Goal: Book appointment/travel/reservation

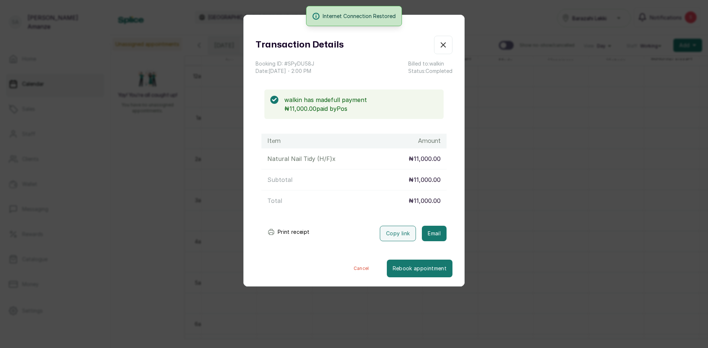
scroll to position [0, 290]
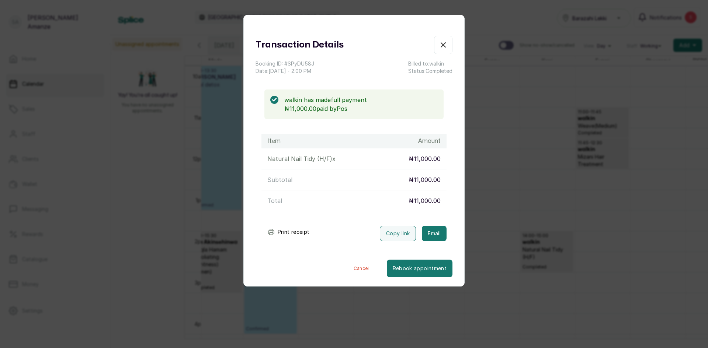
click at [444, 46] on button "Show no-show/cancelled" at bounding box center [443, 45] width 18 height 18
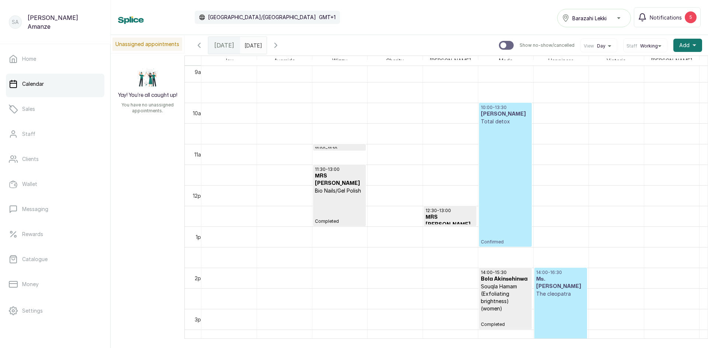
scroll to position [0, 0]
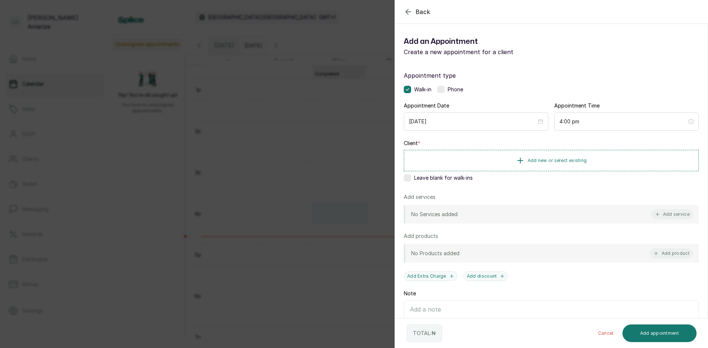
click at [409, 181] on label at bounding box center [407, 177] width 7 height 7
click at [671, 216] on button "Add service" at bounding box center [671, 215] width 41 height 10
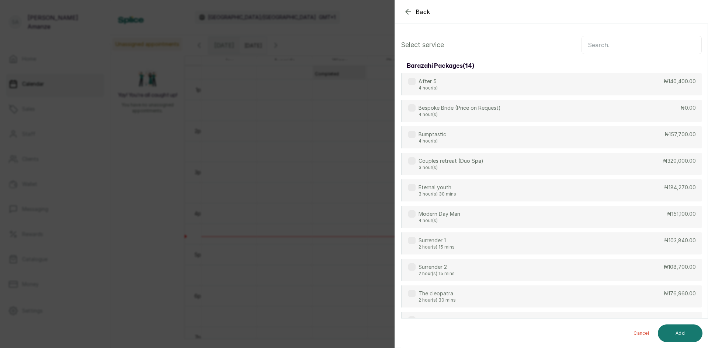
click at [589, 46] on input "text" at bounding box center [641, 45] width 120 height 18
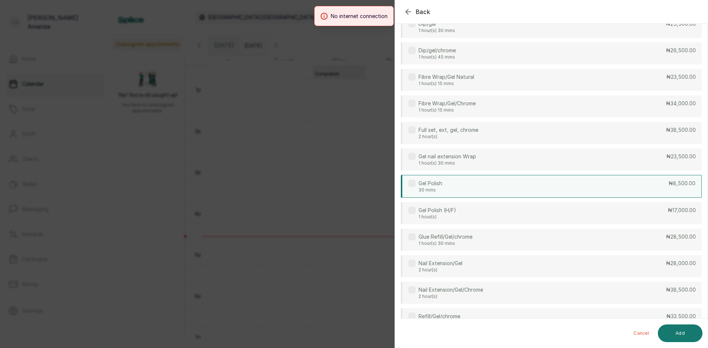
drag, startPoint x: 448, startPoint y: 194, endPoint x: 490, endPoint y: 170, distance: 48.4
click at [448, 194] on div "Gel Polish 30 mins ₦8,500.00" at bounding box center [551, 186] width 301 height 23
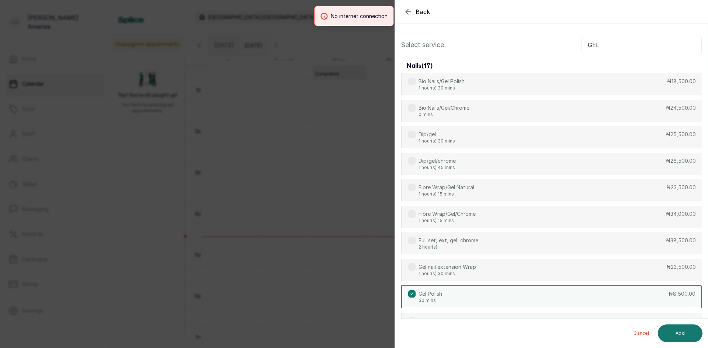
drag, startPoint x: 601, startPoint y: 47, endPoint x: 569, endPoint y: 50, distance: 32.2
click at [569, 50] on div "Select service GEL" at bounding box center [551, 45] width 301 height 18
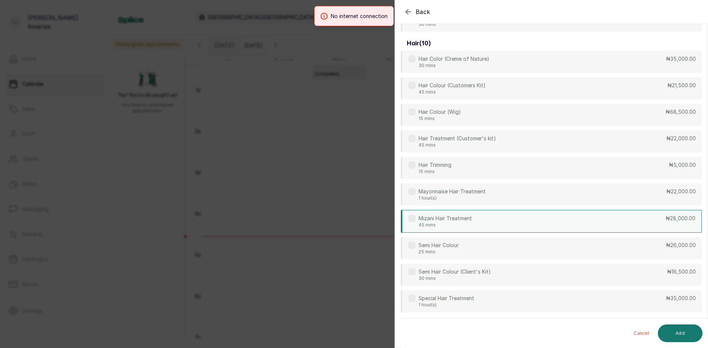
type input "HAIR"
click at [660, 220] on div "Mizani Hair Treatment 45 mins ₦28,000.00" at bounding box center [551, 221] width 301 height 23
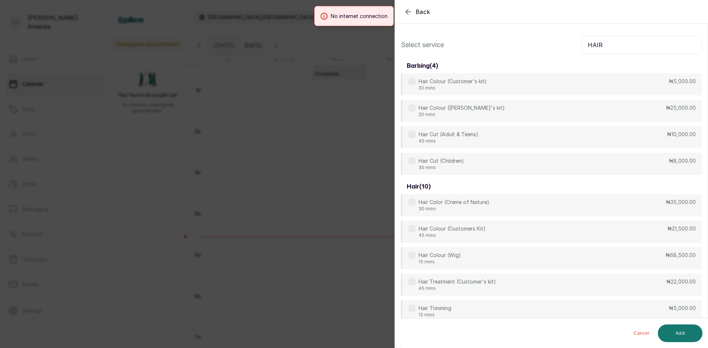
click at [607, 37] on div "Select service HAIR barbing ( 4 ) Hair Colour (Customer's kit) 20 mins ₦5,000.0…" at bounding box center [551, 246] width 313 height 432
click at [482, 135] on div "Hair Cut (Adult & Teens) 40 mins ₦10,000.00" at bounding box center [551, 137] width 301 height 23
click at [414, 134] on label at bounding box center [411, 134] width 7 height 7
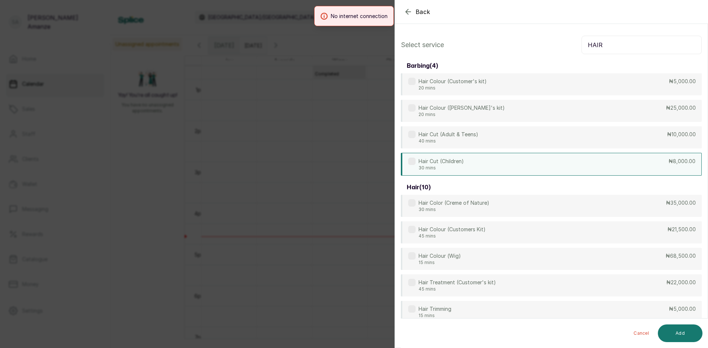
click at [426, 158] on p "Hair Cut (Children)" at bounding box center [440, 161] width 45 height 7
click at [682, 331] on button "Add" at bounding box center [679, 334] width 45 height 18
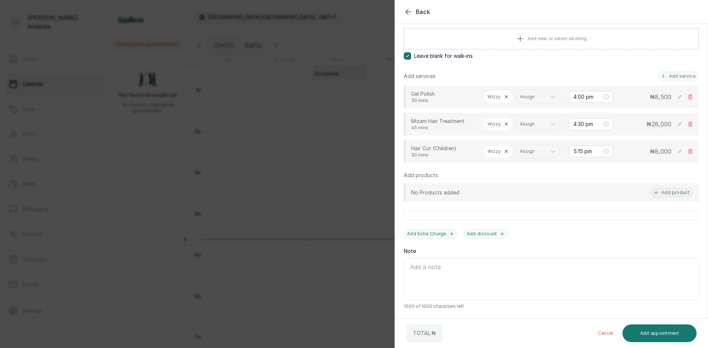
scroll to position [132, 0]
click at [656, 332] on button "Add appointment" at bounding box center [659, 334] width 74 height 18
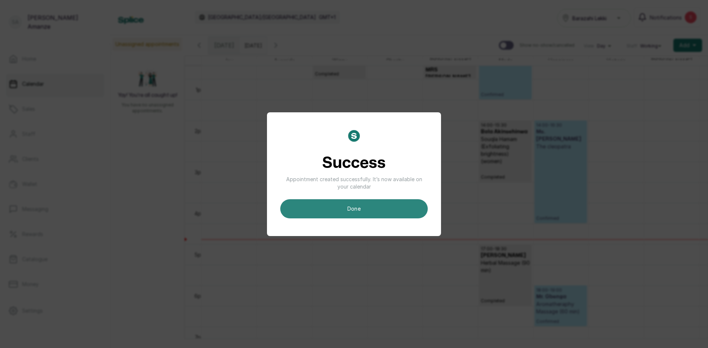
click at [335, 217] on button "done" at bounding box center [353, 208] width 147 height 19
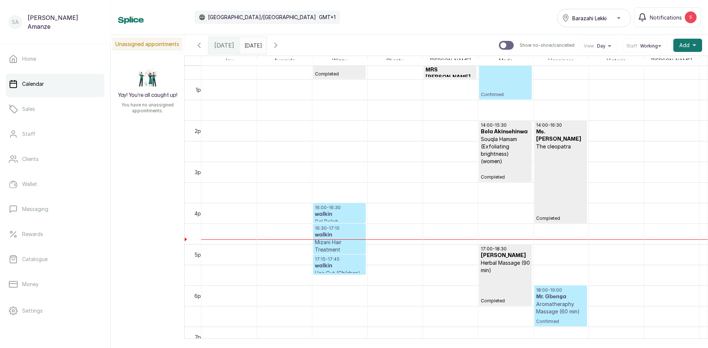
click at [337, 217] on h3 "walkin" at bounding box center [339, 214] width 49 height 7
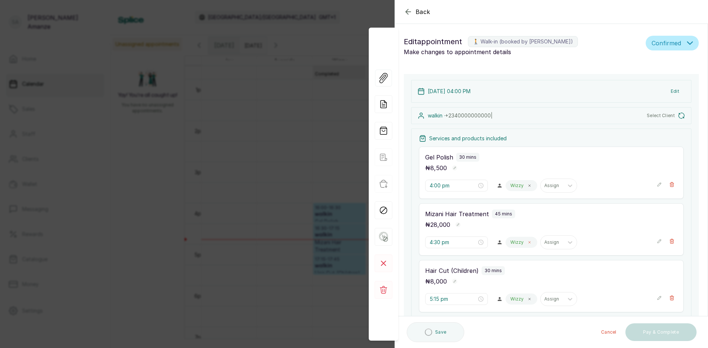
click at [528, 242] on icon at bounding box center [529, 243] width 2 height 2
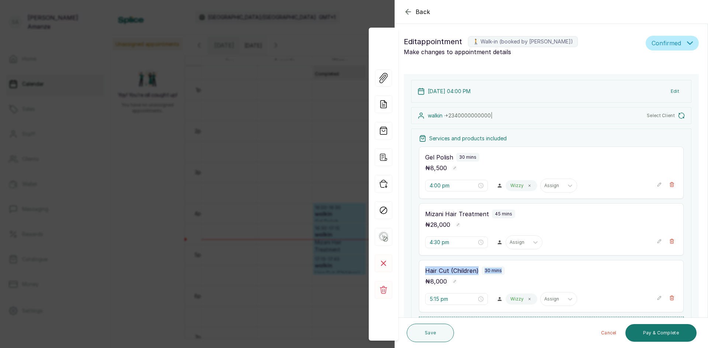
click at [517, 260] on div "Services and products included Gel Polish 30 mins ₦ 8,500 4:00 pm Wizzy Assign …" at bounding box center [551, 235] width 280 height 213
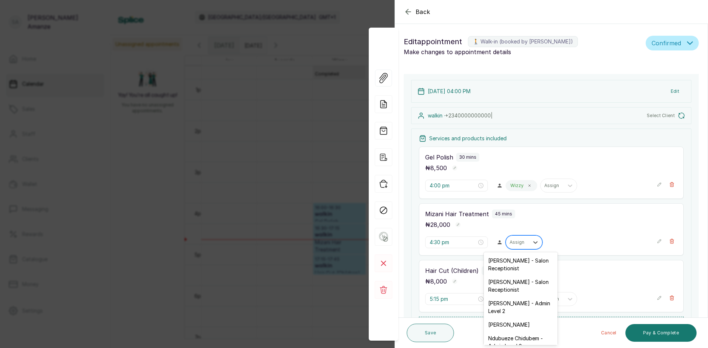
click at [512, 245] on div at bounding box center [516, 242] width 15 height 7
type input "SU"
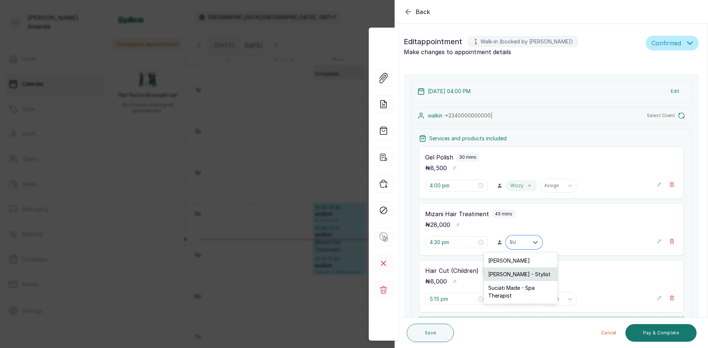
click at [506, 272] on div "[PERSON_NAME] - Stylist" at bounding box center [521, 275] width 74 height 14
click at [513, 298] on p "Wizzy" at bounding box center [516, 299] width 13 height 6
click at [528, 300] on icon at bounding box center [529, 300] width 2 height 2
click at [531, 300] on icon at bounding box center [534, 299] width 7 height 7
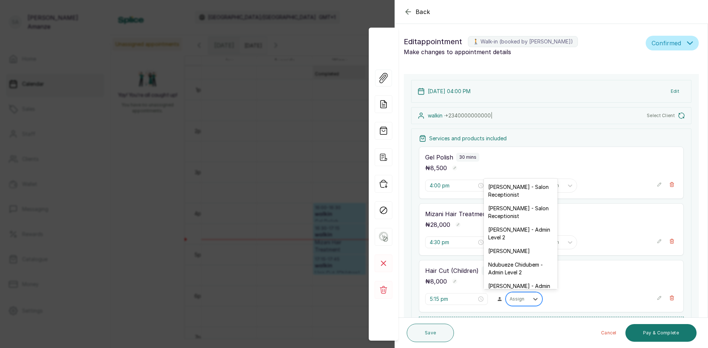
type input "J"
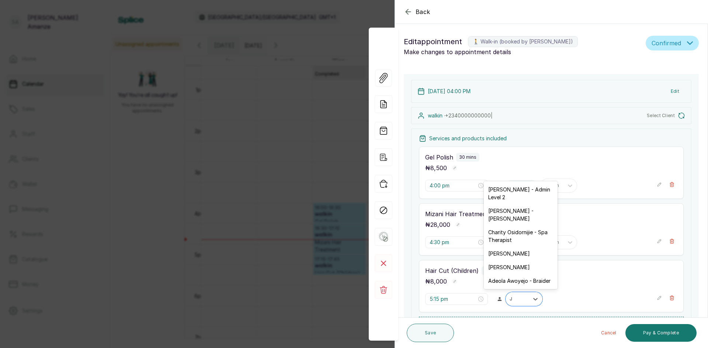
drag, startPoint x: 528, startPoint y: 216, endPoint x: 529, endPoint y: 219, distance: 3.8
click at [529, 216] on div "[PERSON_NAME] - [PERSON_NAME]" at bounding box center [521, 214] width 74 height 21
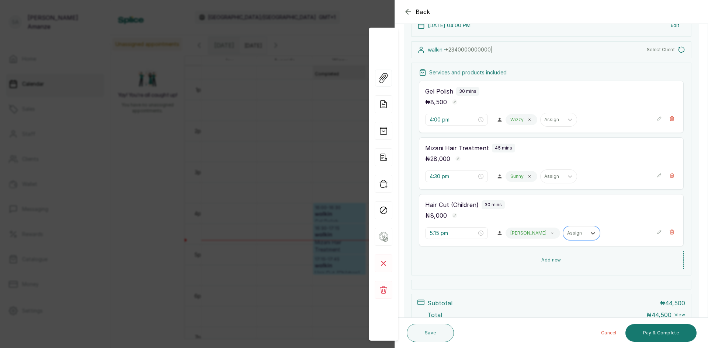
scroll to position [74, 0]
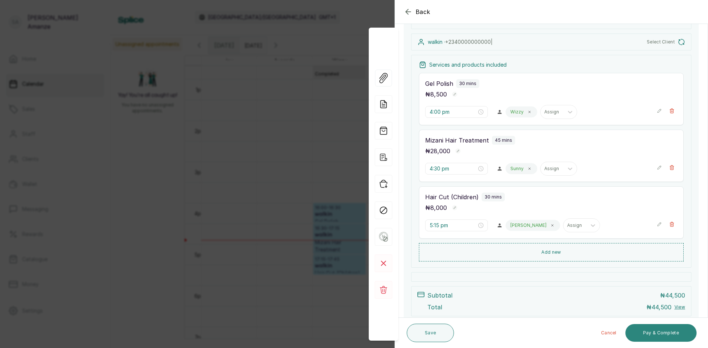
click at [646, 330] on button "Pay & Complete" at bounding box center [660, 333] width 71 height 18
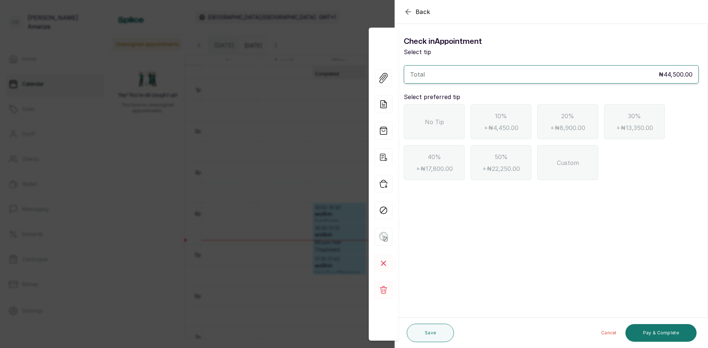
click at [443, 119] on div "No Tip" at bounding box center [434, 121] width 61 height 35
drag, startPoint x: 651, startPoint y: 339, endPoint x: 651, endPoint y: 329, distance: 10.0
click at [651, 338] on button "Pay & Complete" at bounding box center [660, 333] width 71 height 18
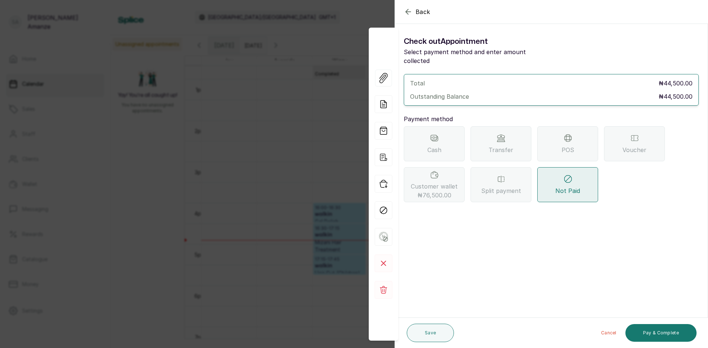
click at [573, 146] on span "POS" at bounding box center [567, 150] width 13 height 9
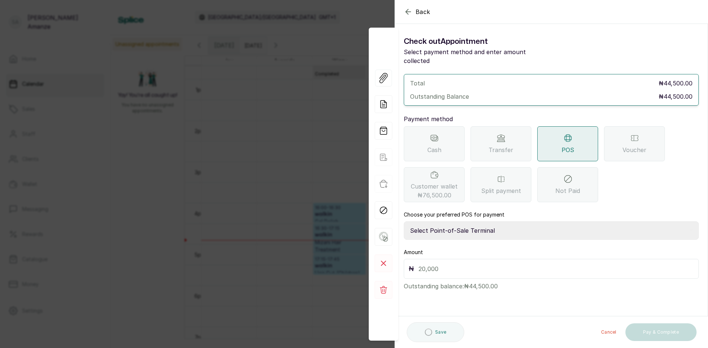
click at [469, 221] on select "Select Point-of-Sale Terminal [GEOGRAPHIC_DATA] POS Paystack-Titan Access POS A…" at bounding box center [551, 230] width 295 height 18
select select "167b6f8a-d5d1-4786-a93b-04c747e16f1a"
click at [404, 221] on select "Select Point-of-Sale Terminal [GEOGRAPHIC_DATA] POS Paystack-Titan Access POS A…" at bounding box center [551, 230] width 295 height 18
click at [438, 264] on input "text" at bounding box center [555, 269] width 275 height 10
type input "44,500"
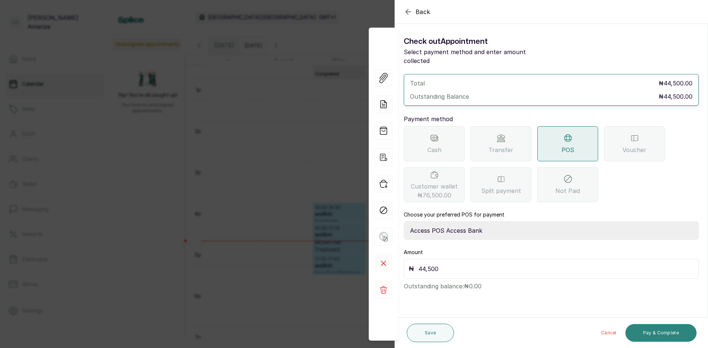
click at [640, 327] on button "Pay & Complete" at bounding box center [660, 333] width 71 height 18
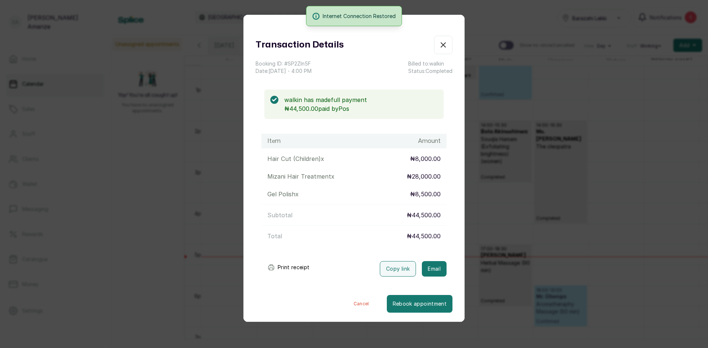
click at [423, 47] on div "Transaction Details" at bounding box center [353, 45] width 197 height 18
click at [441, 47] on icon "button" at bounding box center [443, 45] width 9 height 9
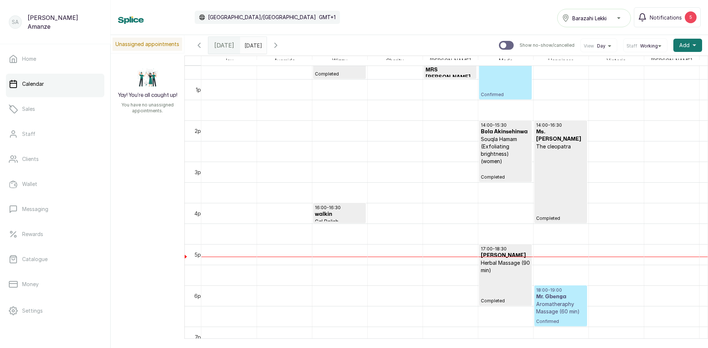
click at [557, 311] on p "Aromatheraphy Massage (60 min)" at bounding box center [560, 308] width 49 height 15
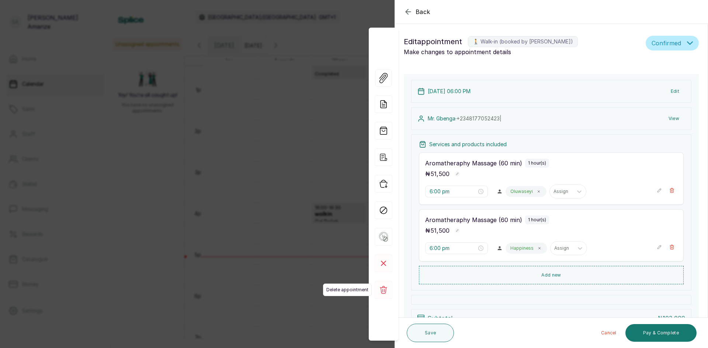
click at [381, 291] on icon at bounding box center [383, 290] width 7 height 8
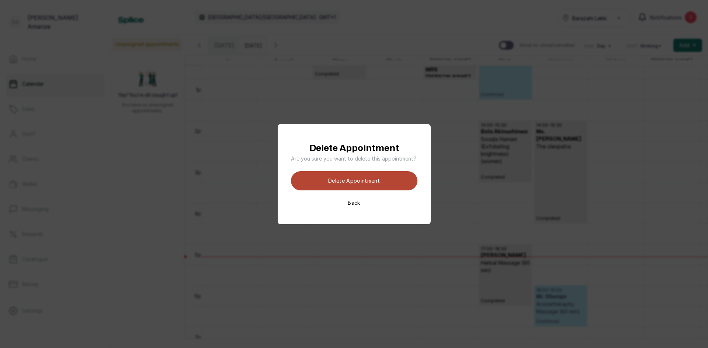
click at [388, 185] on button "Delete appointment" at bounding box center [354, 180] width 126 height 19
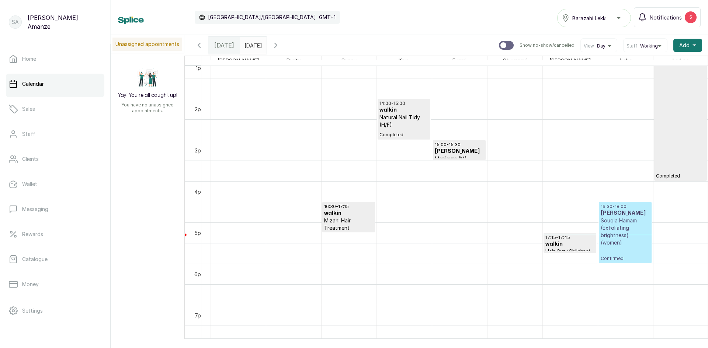
scroll to position [560, 0]
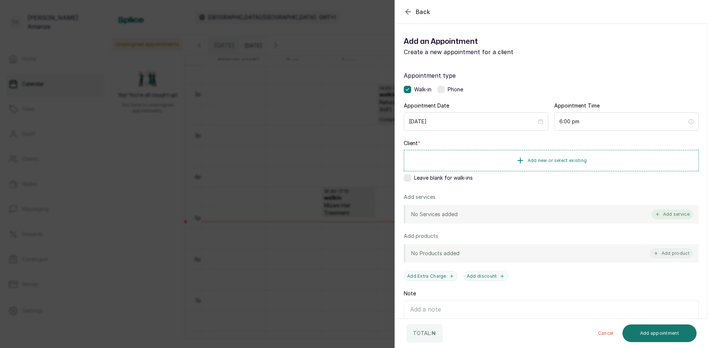
click at [662, 214] on button "Add service" at bounding box center [671, 215] width 41 height 10
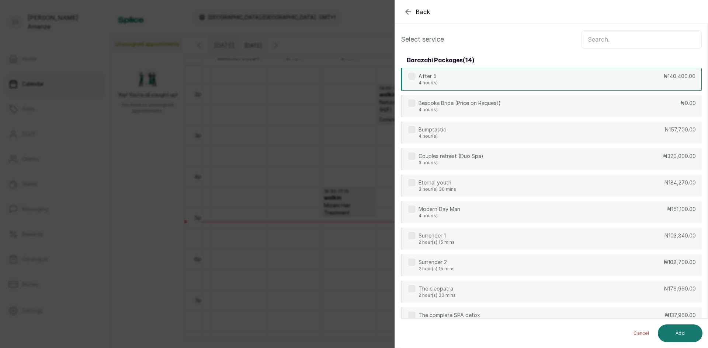
scroll to position [0, 0]
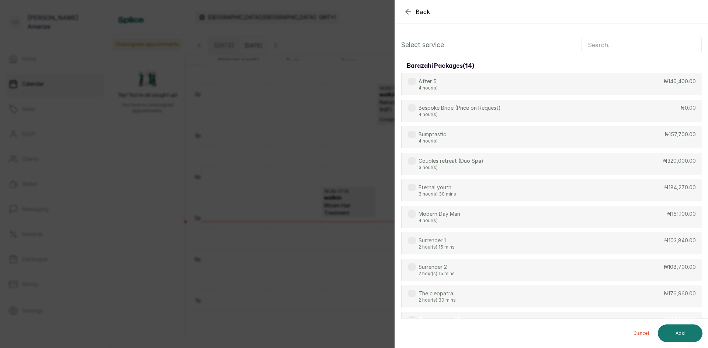
click at [619, 43] on input "text" at bounding box center [641, 45] width 120 height 18
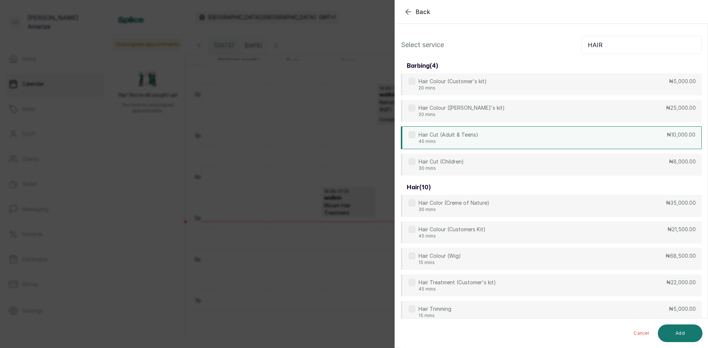
type input "HAIR"
click at [503, 139] on div "Hair Cut (Adult & Teens) 40 mins ₦10,000.00" at bounding box center [551, 137] width 301 height 23
click at [693, 331] on button "Add" at bounding box center [679, 334] width 45 height 18
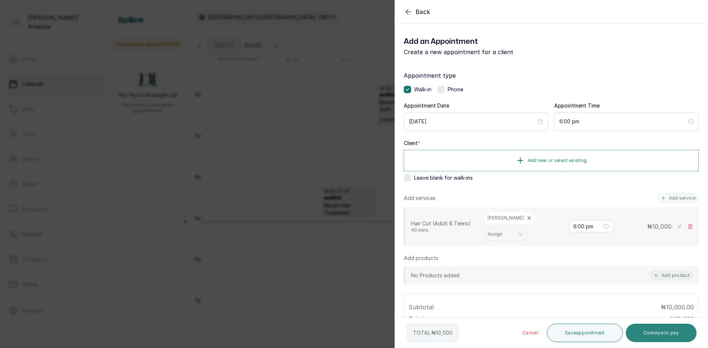
click at [661, 338] on button "Continue to pay" at bounding box center [660, 333] width 71 height 18
click at [481, 168] on button "Add new or select existing" at bounding box center [551, 160] width 295 height 21
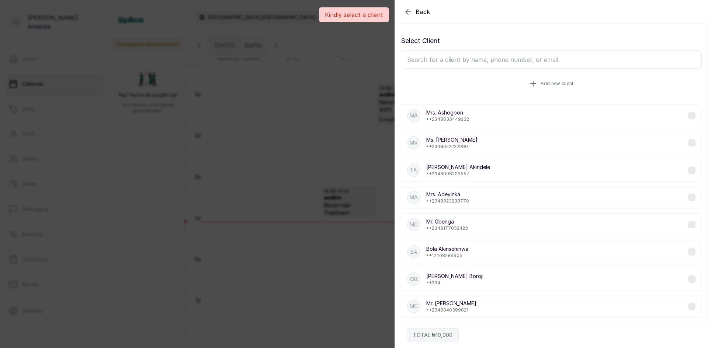
click at [471, 82] on button "Add new client" at bounding box center [551, 83] width 301 height 21
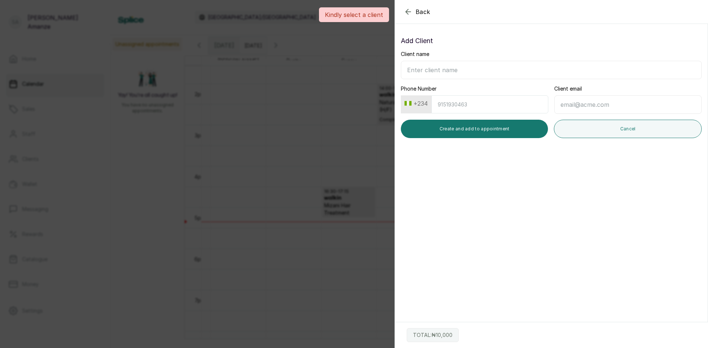
click at [467, 56] on div "Client name" at bounding box center [551, 64] width 301 height 29
click at [463, 71] on input "Client name" at bounding box center [551, 70] width 301 height 18
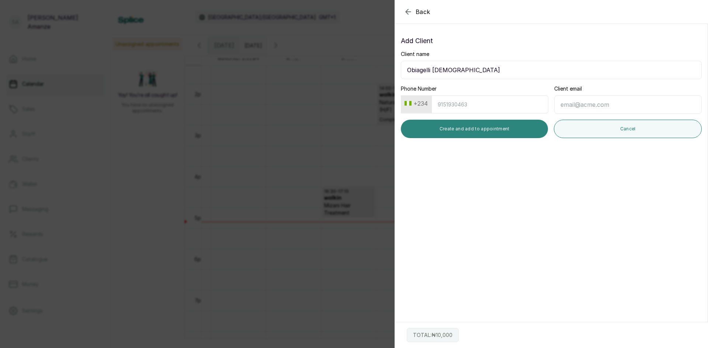
type input "Obiagelli [DEMOGRAPHIC_DATA]"
click at [430, 126] on button "Create and add to appointment" at bounding box center [474, 129] width 147 height 18
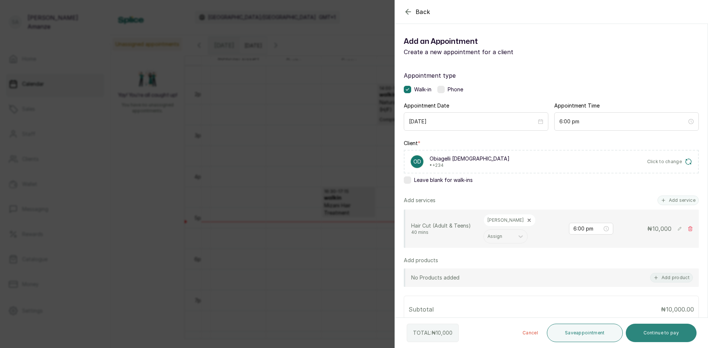
click at [652, 334] on button "Continue to pay" at bounding box center [660, 333] width 71 height 18
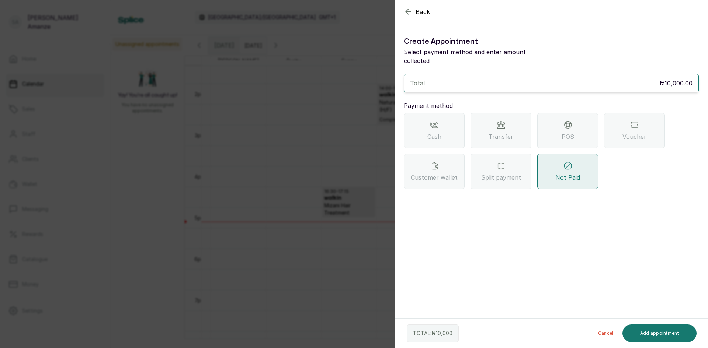
click at [558, 126] on div "POS" at bounding box center [567, 130] width 61 height 35
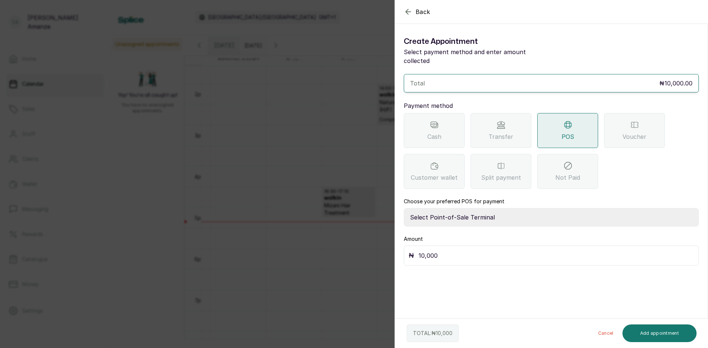
click at [467, 209] on select "Select Point-of-Sale Terminal [GEOGRAPHIC_DATA] POS Paystack-Titan Access POS A…" at bounding box center [551, 217] width 295 height 18
select select "4d1b21be-96f6-4525-8484-90dd038af117"
click at [404, 208] on select "Select Point-of-Sale Terminal [GEOGRAPHIC_DATA] POS Paystack-Titan Access POS A…" at bounding box center [551, 217] width 295 height 18
click at [662, 335] on button "Add appointment" at bounding box center [659, 334] width 74 height 18
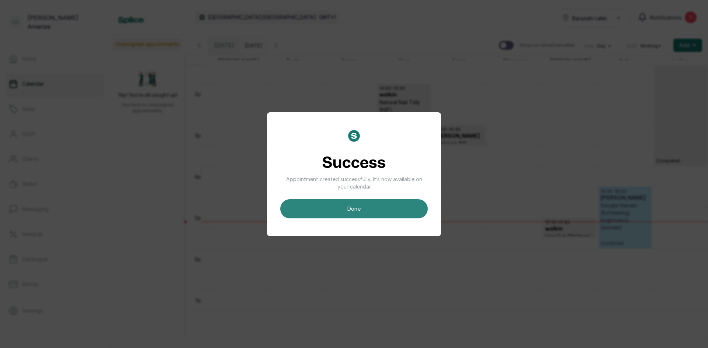
click at [419, 210] on button "done" at bounding box center [353, 208] width 147 height 19
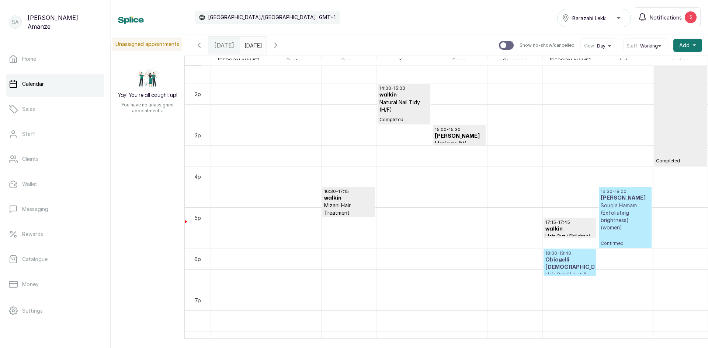
click at [582, 274] on div at bounding box center [570, 275] width 52 height 3
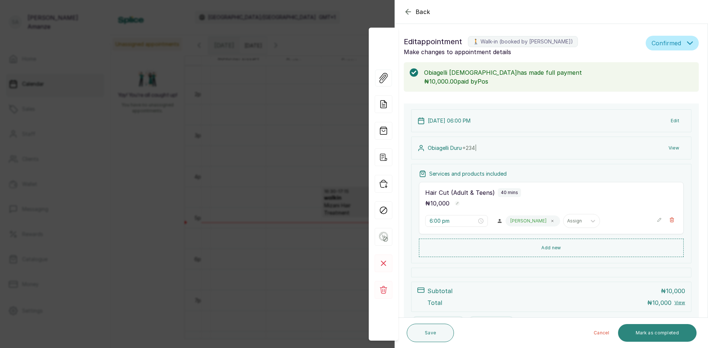
click at [654, 332] on button "Mark as completed" at bounding box center [657, 333] width 78 height 18
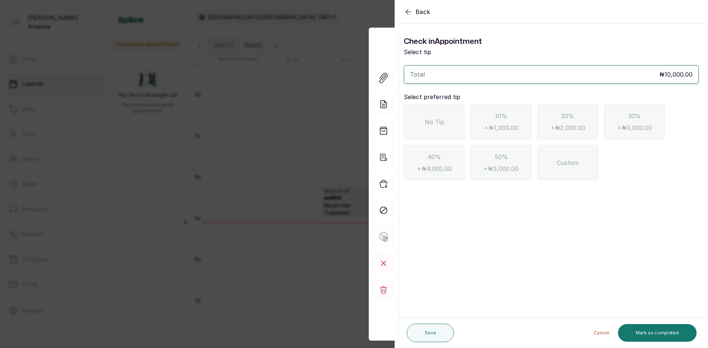
click at [446, 137] on div "No Tip" at bounding box center [434, 121] width 61 height 35
click at [652, 332] on button "Mark as completed" at bounding box center [657, 333] width 78 height 18
